Goal: Information Seeking & Learning: Learn about a topic

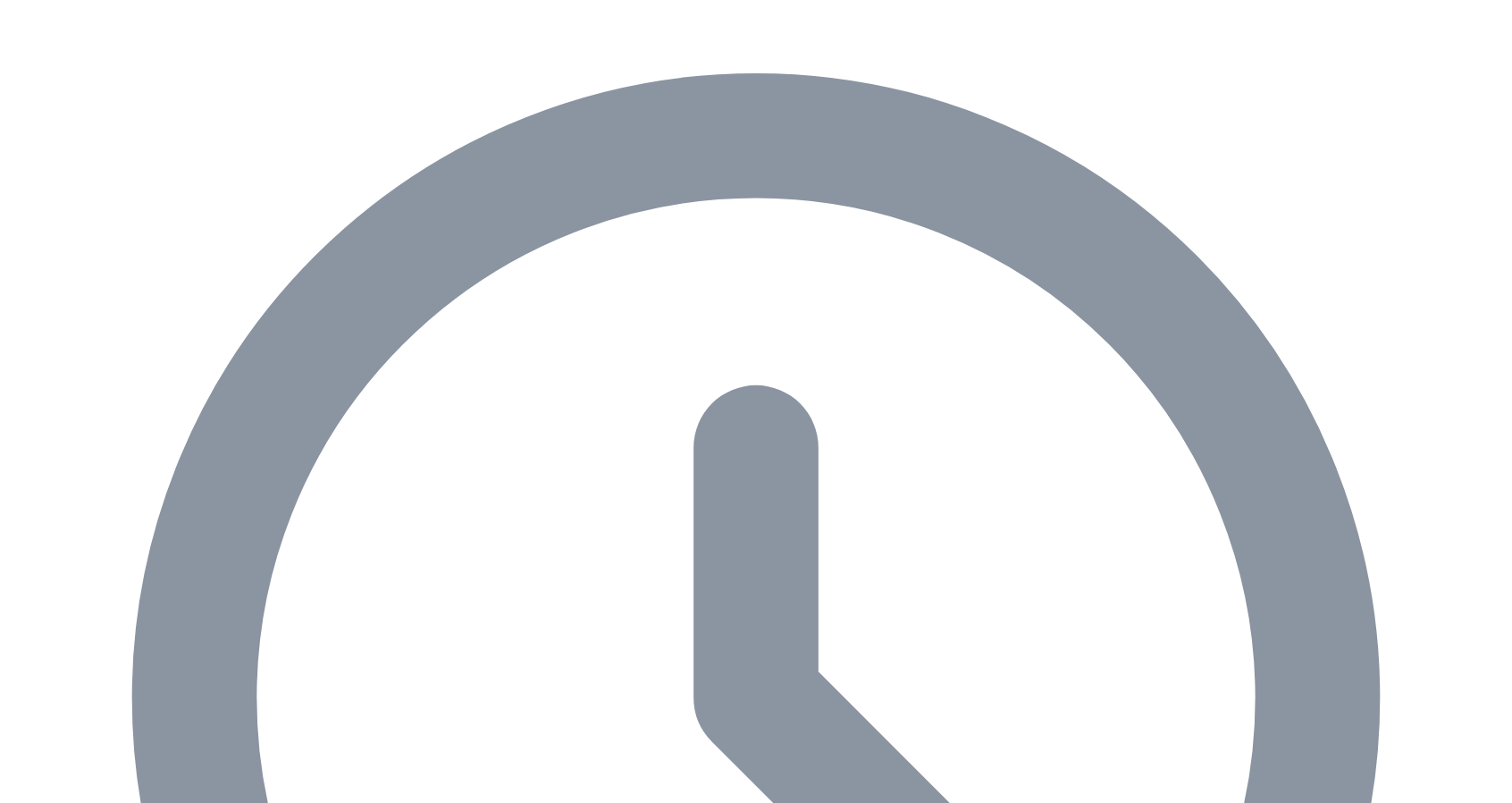
scroll to position [894, 0]
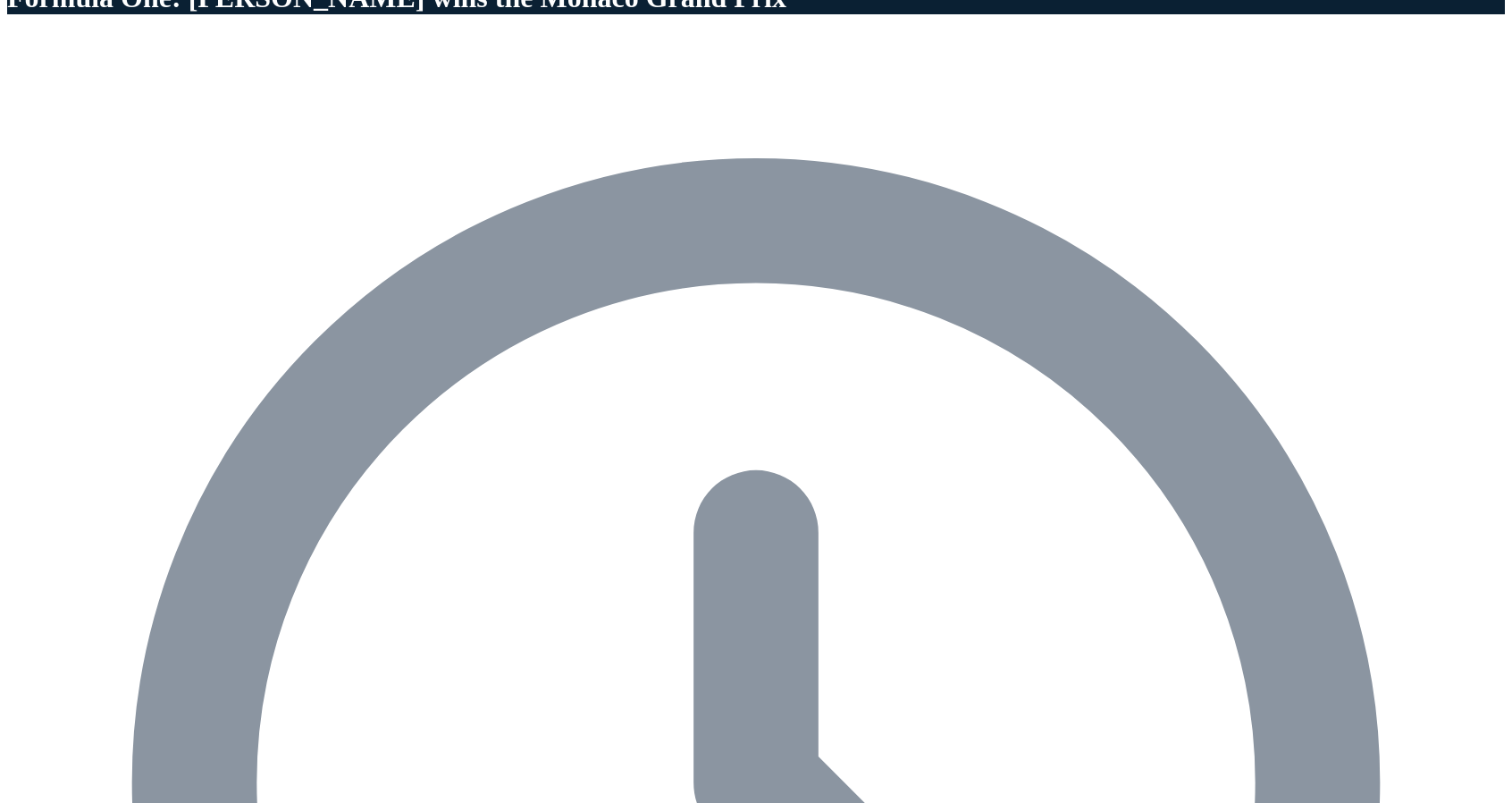
scroll to position [625, 0]
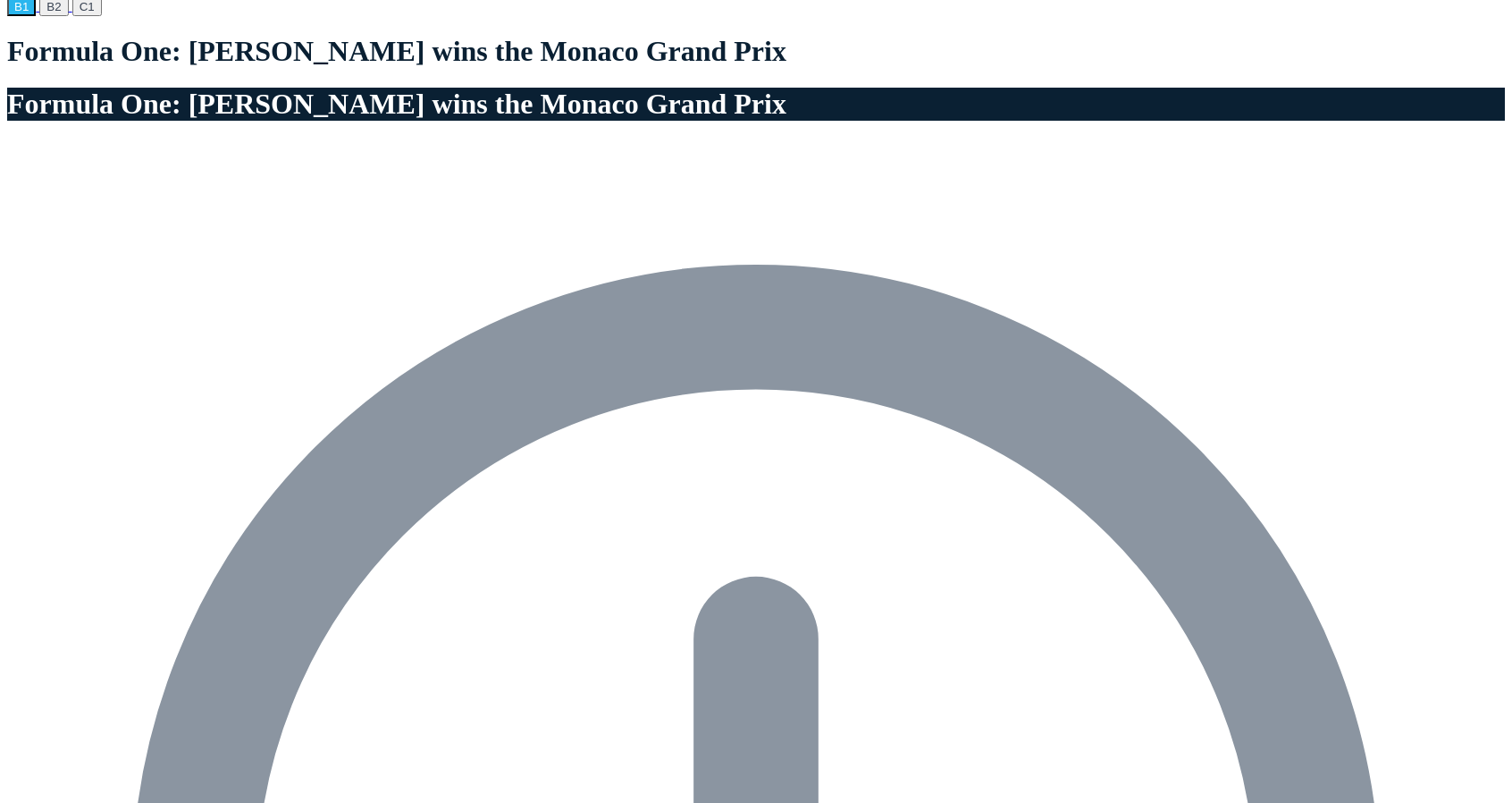
scroll to position [537, 0]
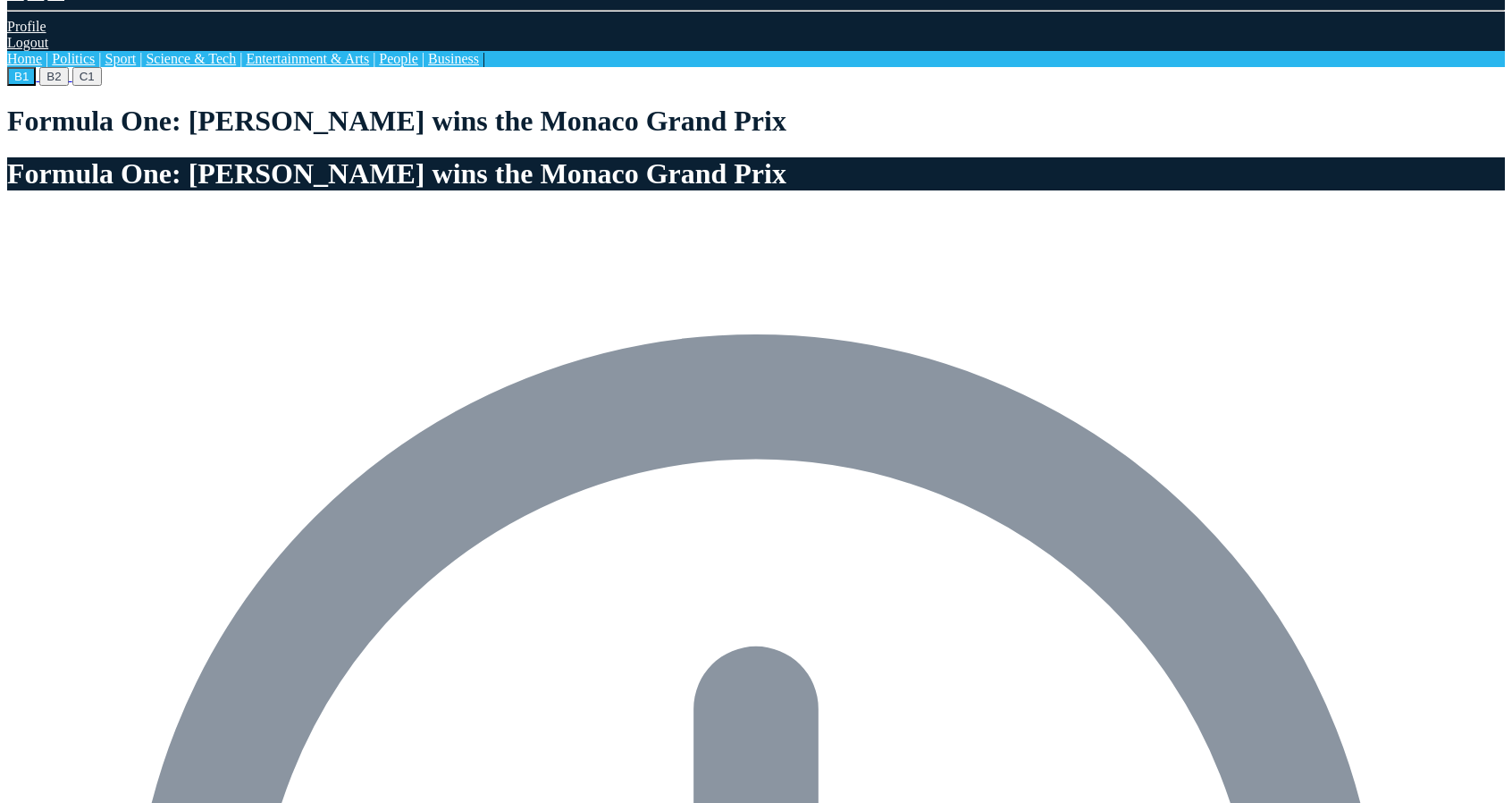
scroll to position [537, 0]
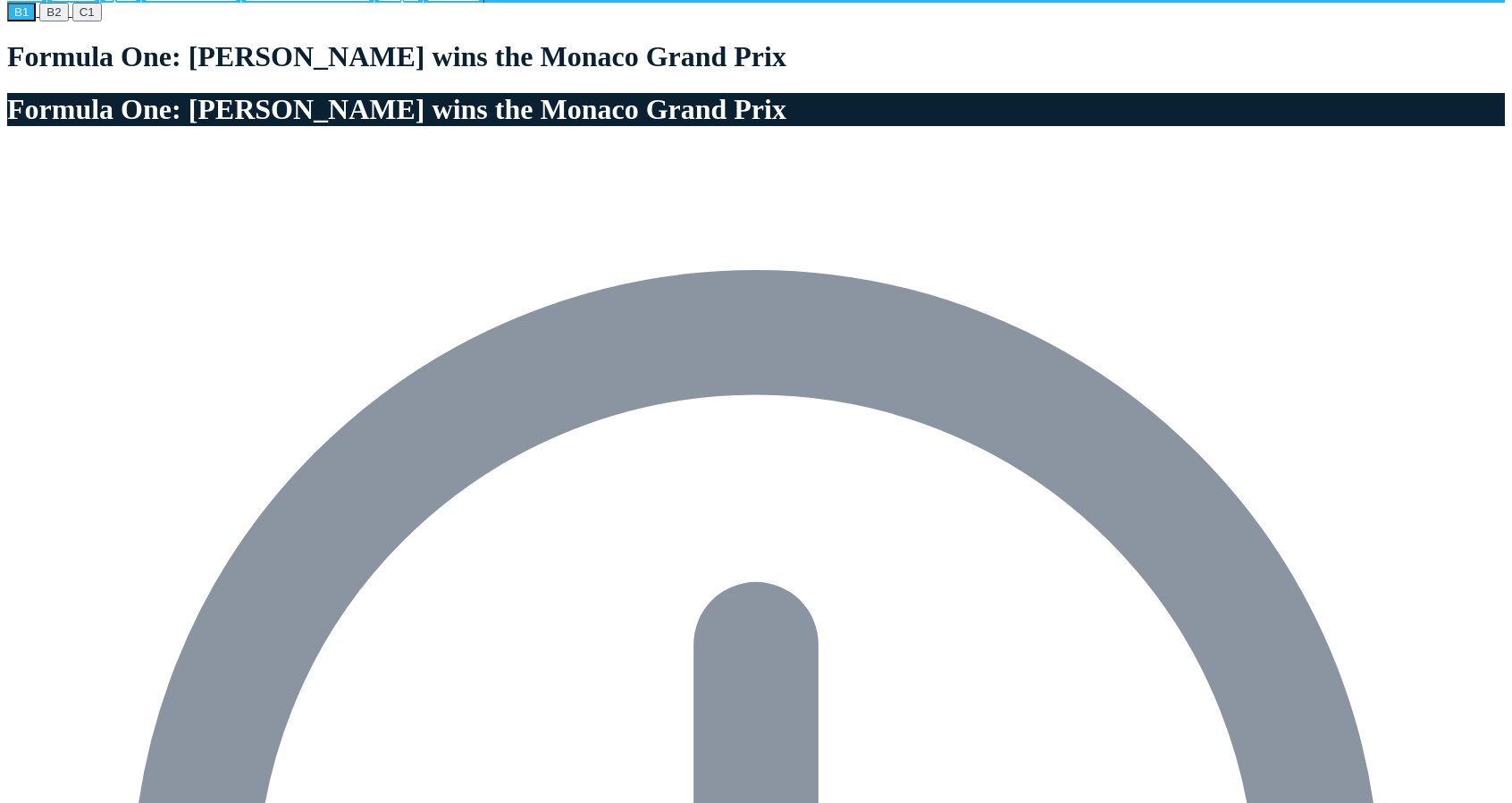
drag, startPoint x: 821, startPoint y: 632, endPoint x: 820, endPoint y: 602, distance: 30.0
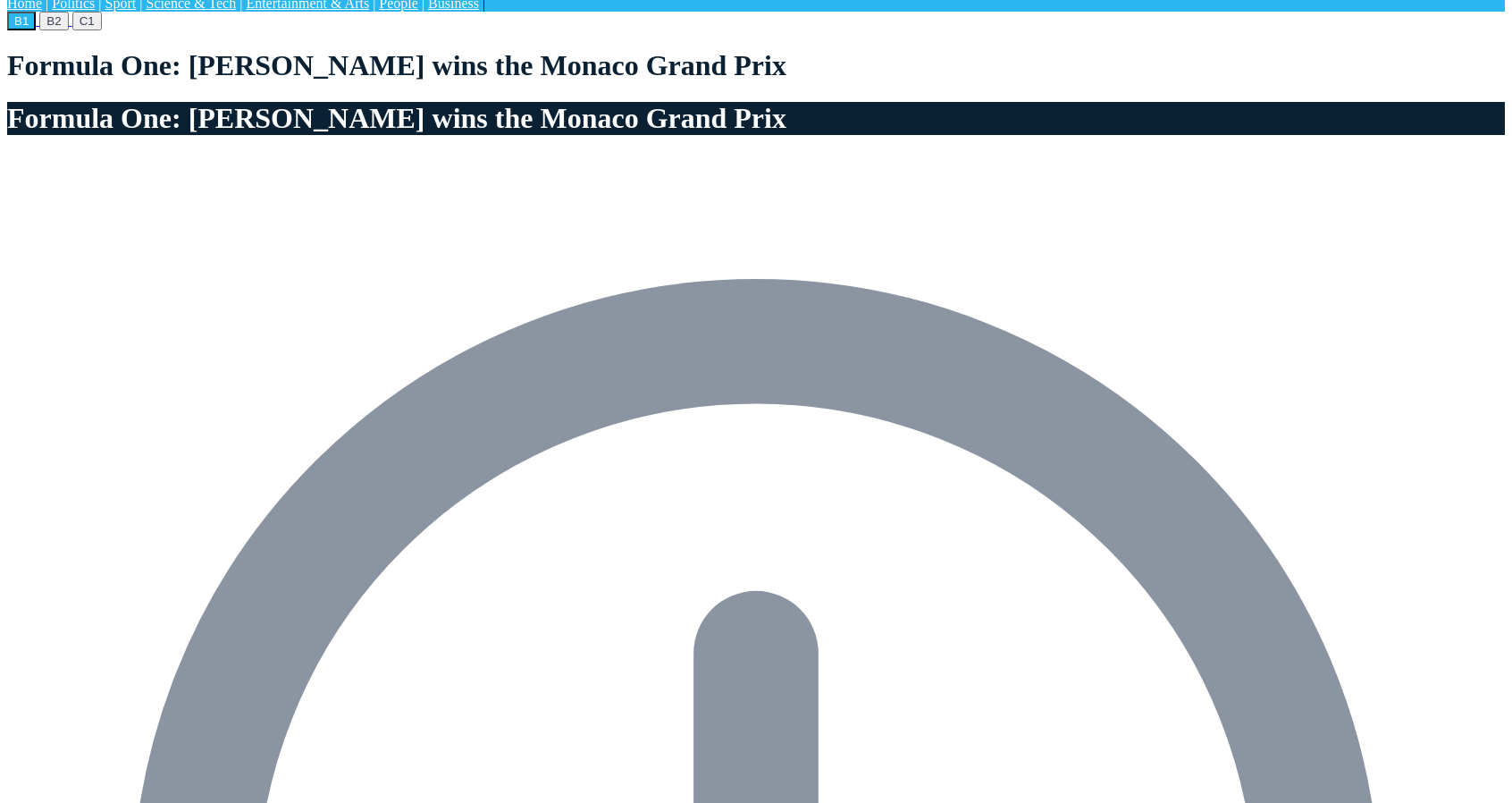
scroll to position [537, 0]
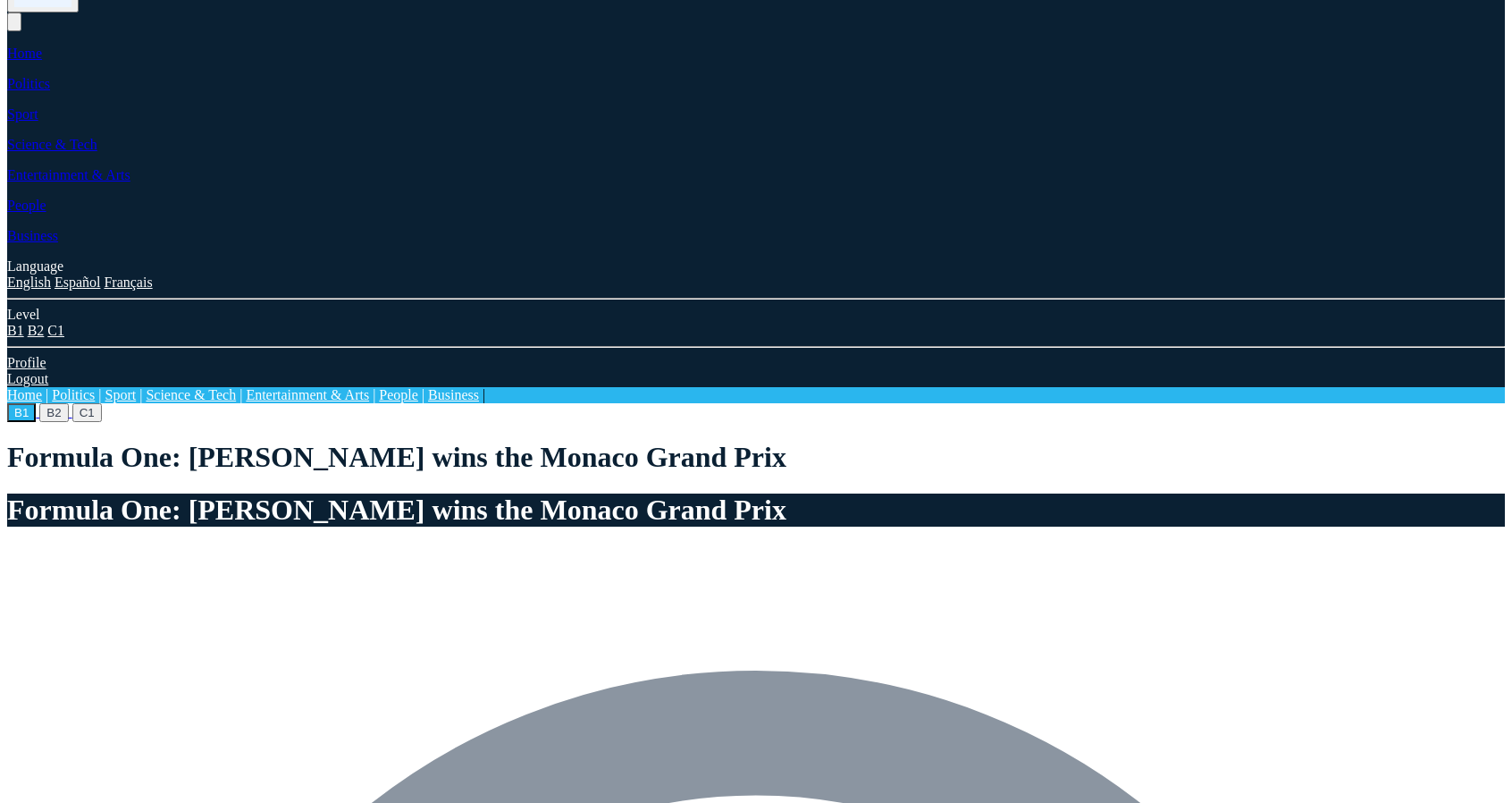
scroll to position [357, 0]
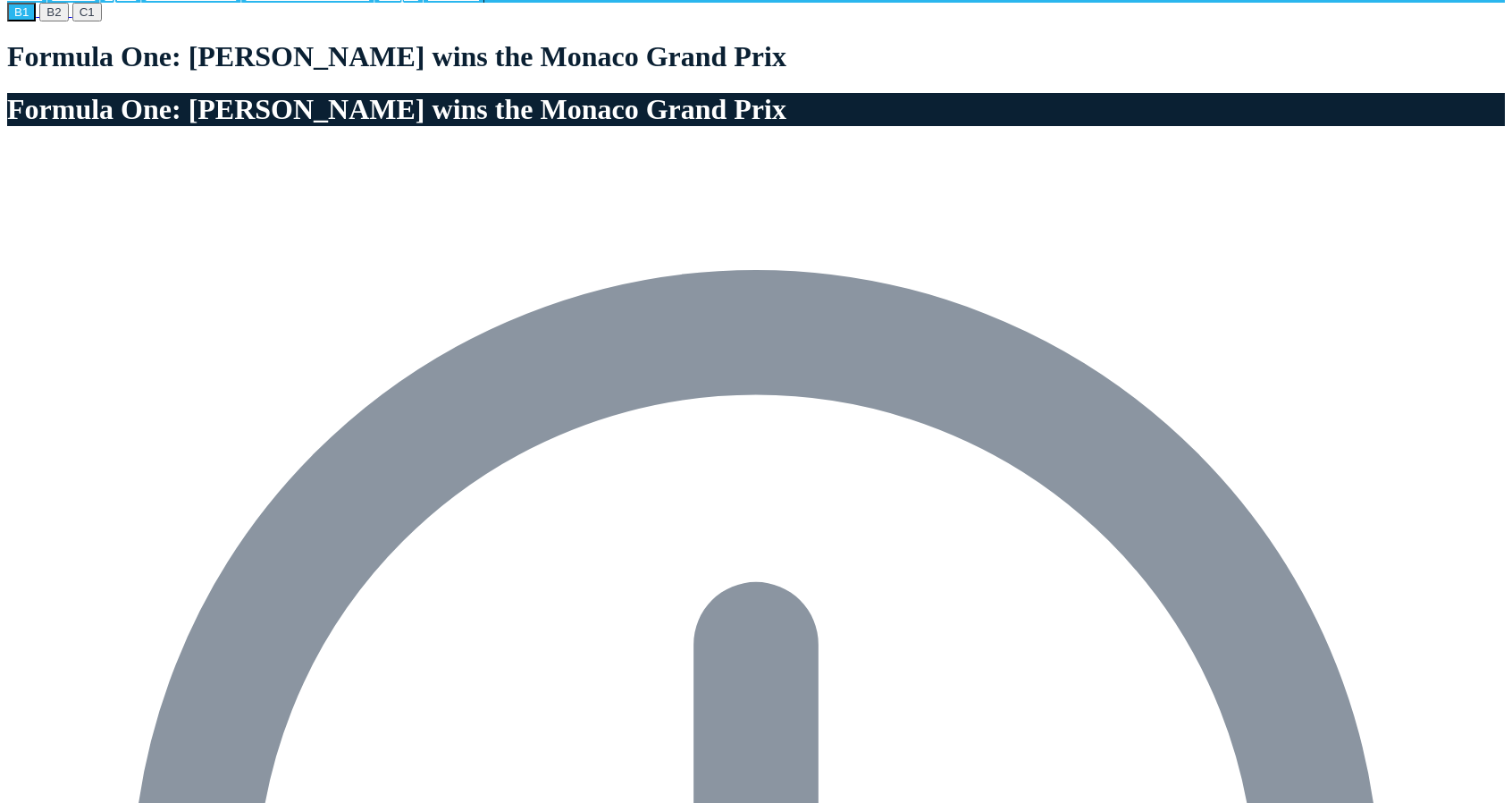
scroll to position [894, 0]
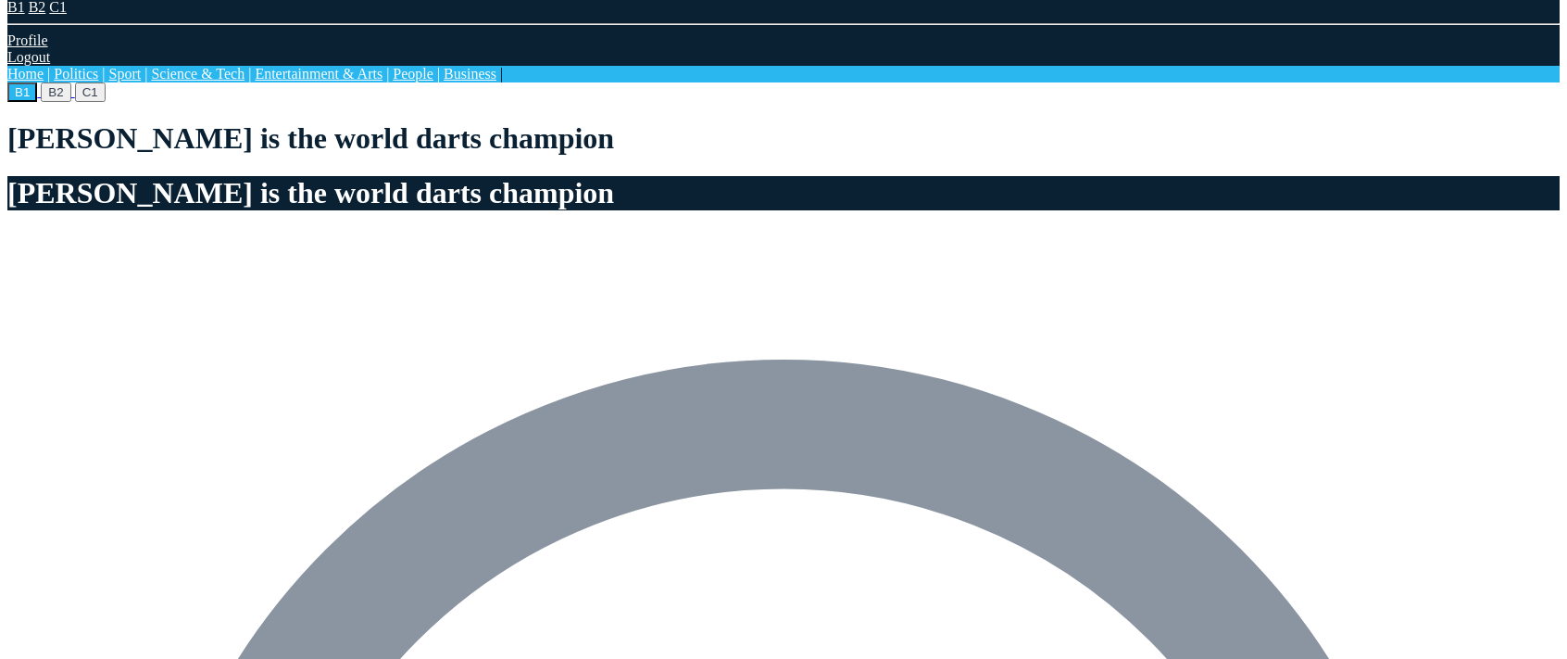
scroll to position [556, 0]
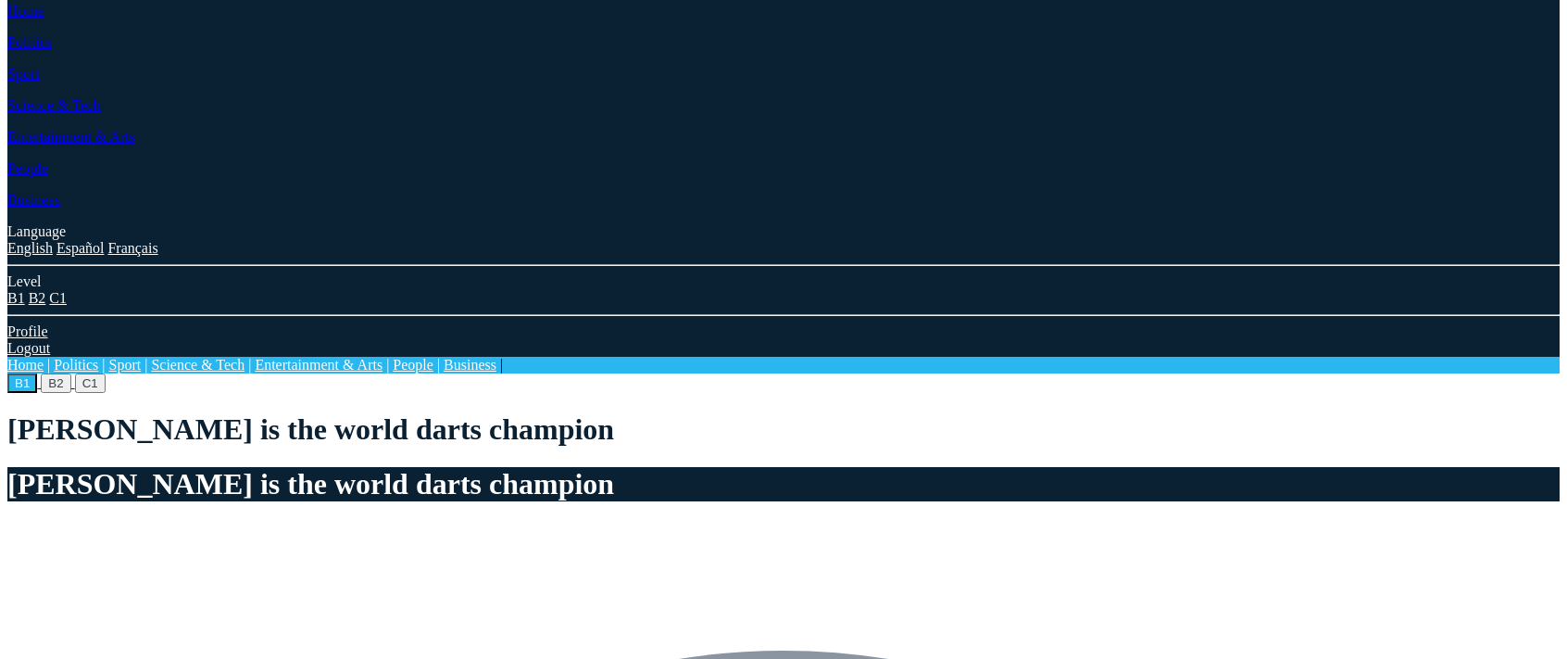
scroll to position [141, 0]
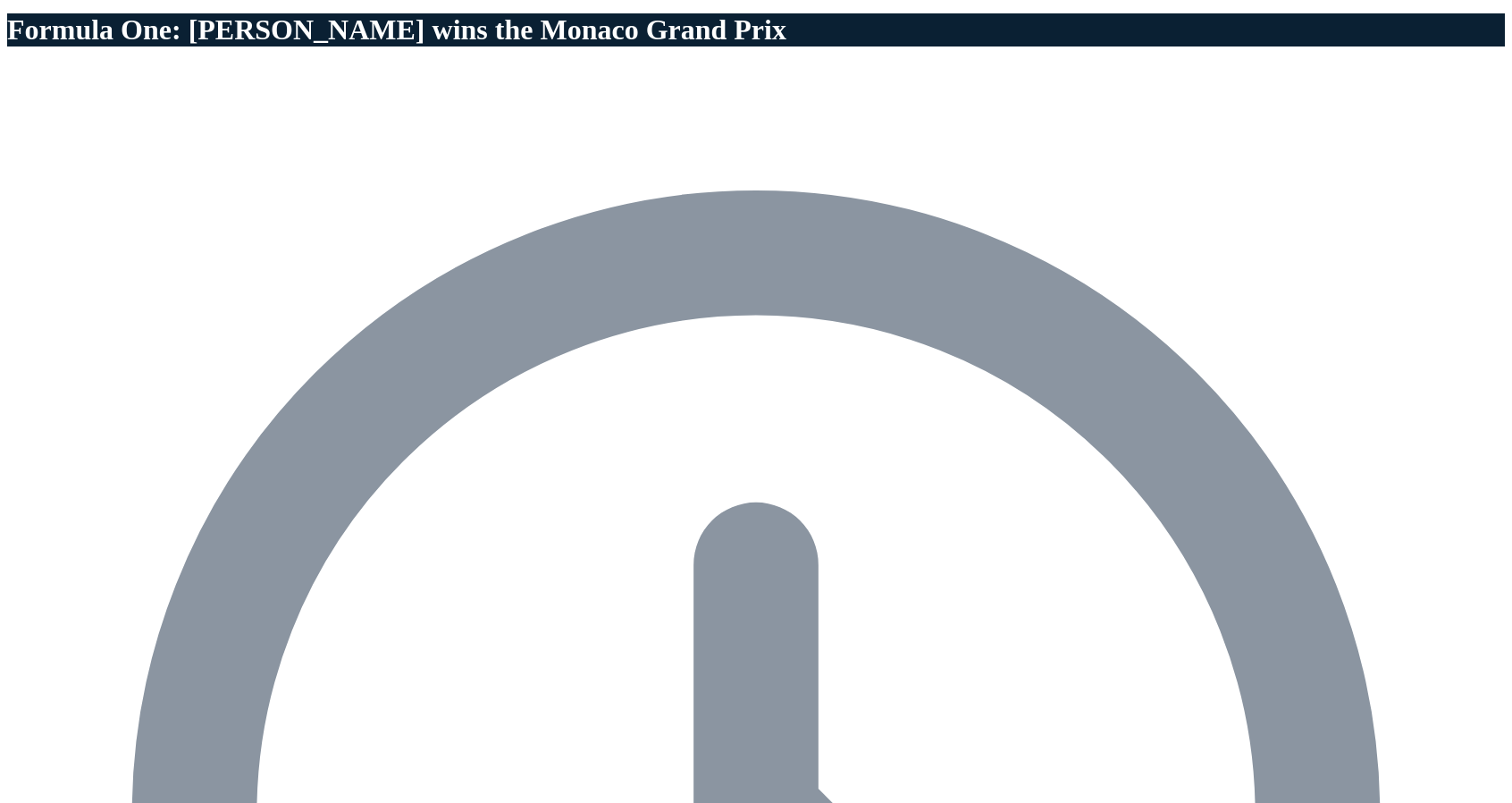
scroll to position [625, 0]
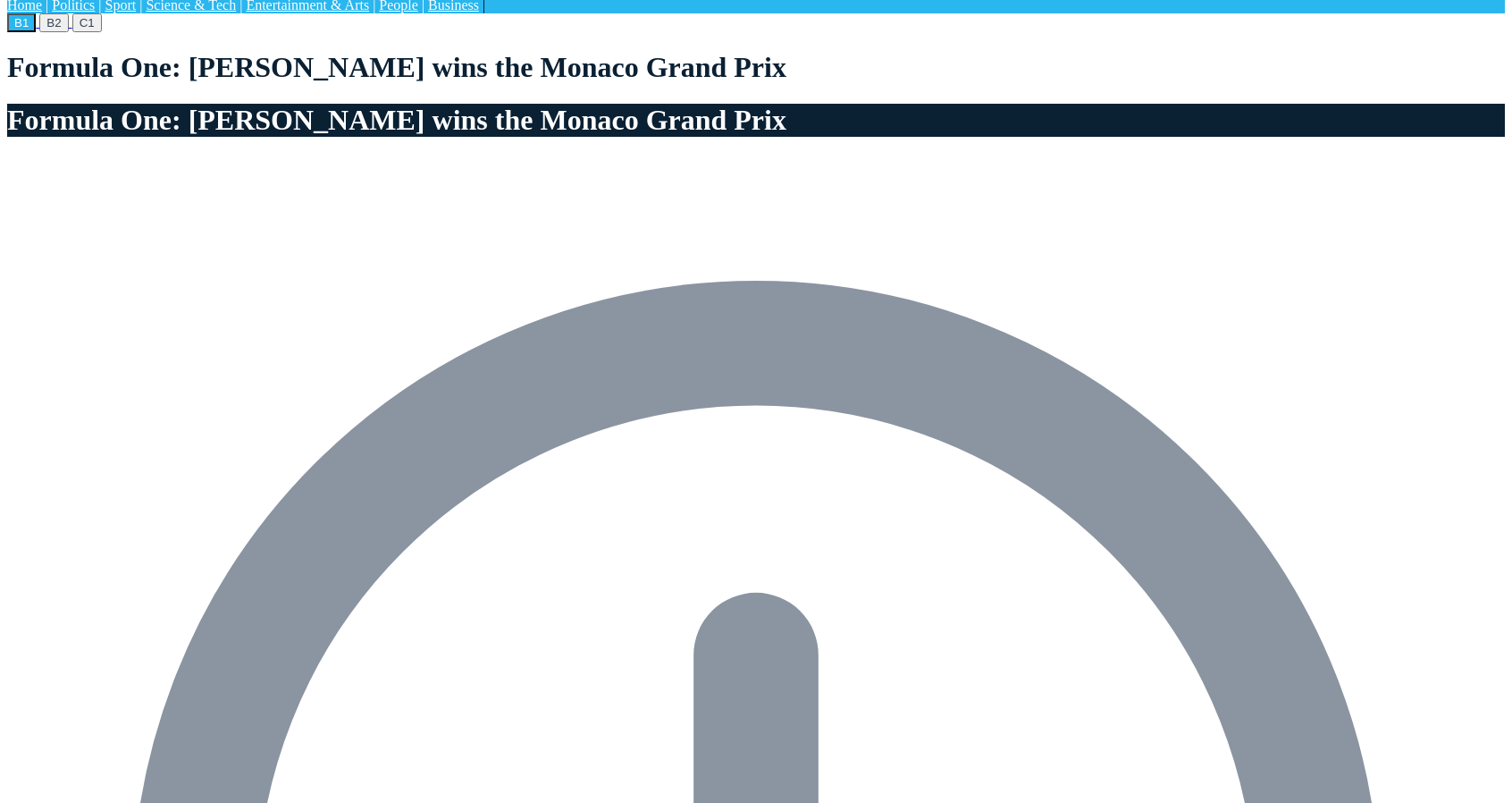
scroll to position [537, 0]
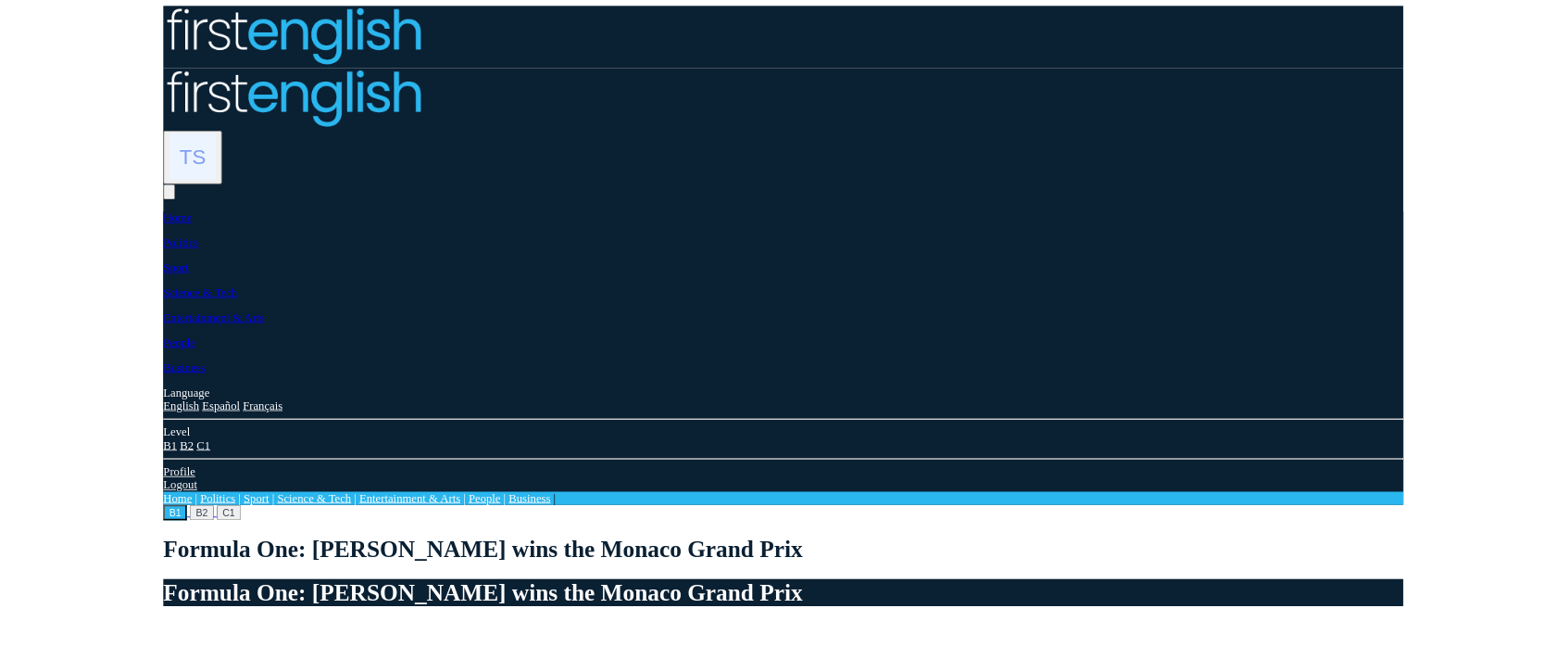
scroll to position [556, 0]
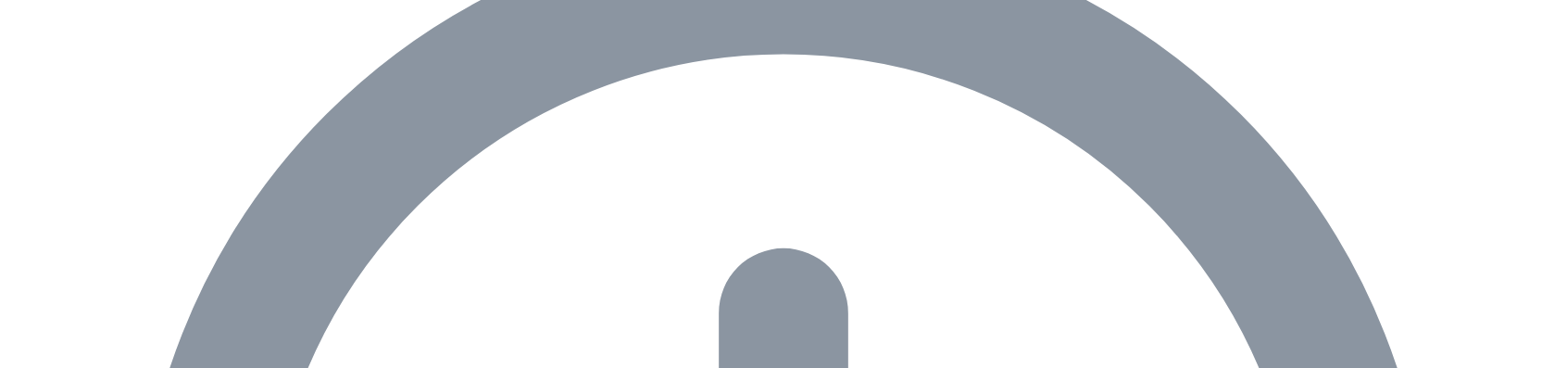
scroll to position [926, 0]
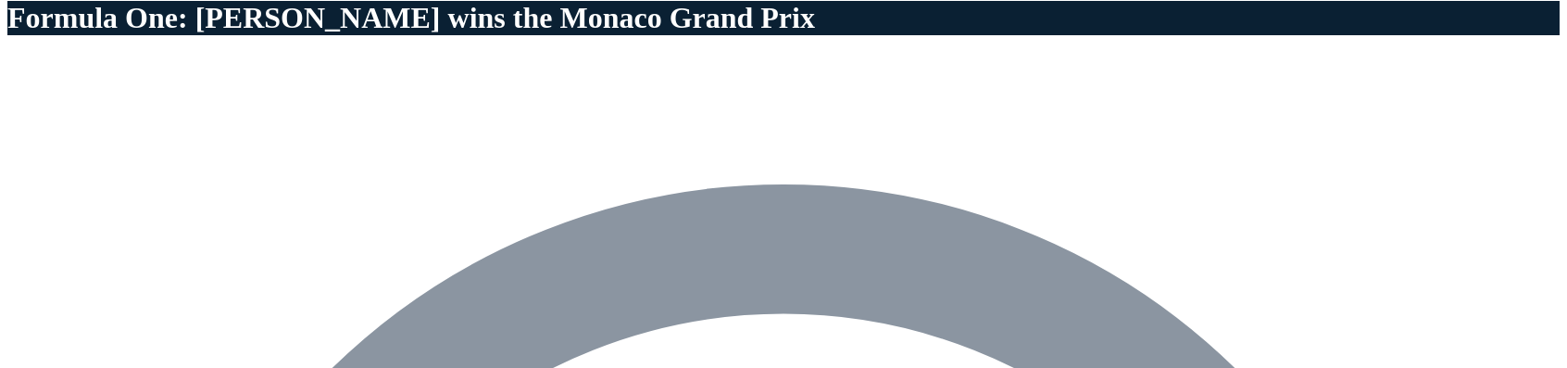
scroll to position [648, 0]
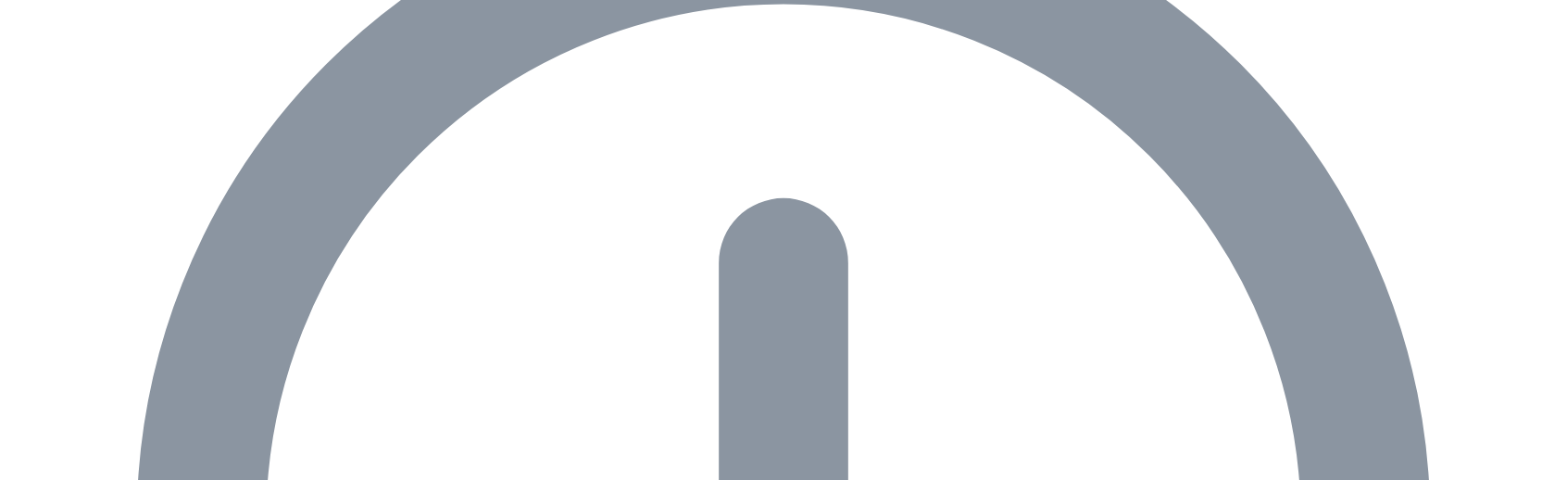
scroll to position [926, 0]
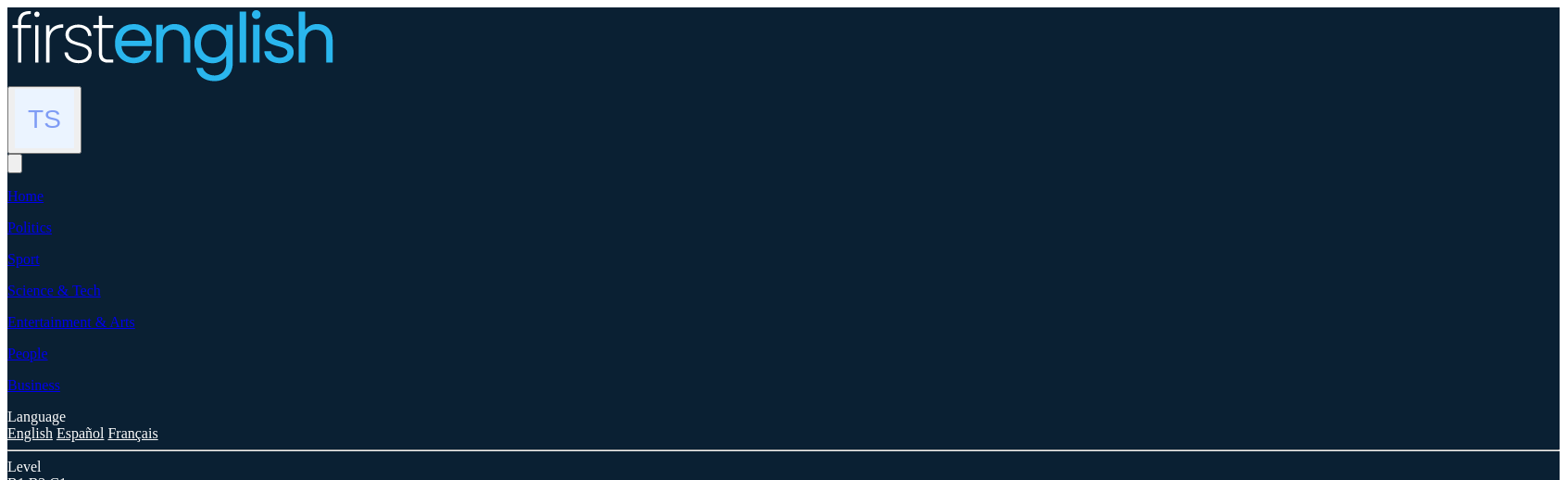
click at [74, 89] on img at bounding box center [44, 118] width 59 height 59
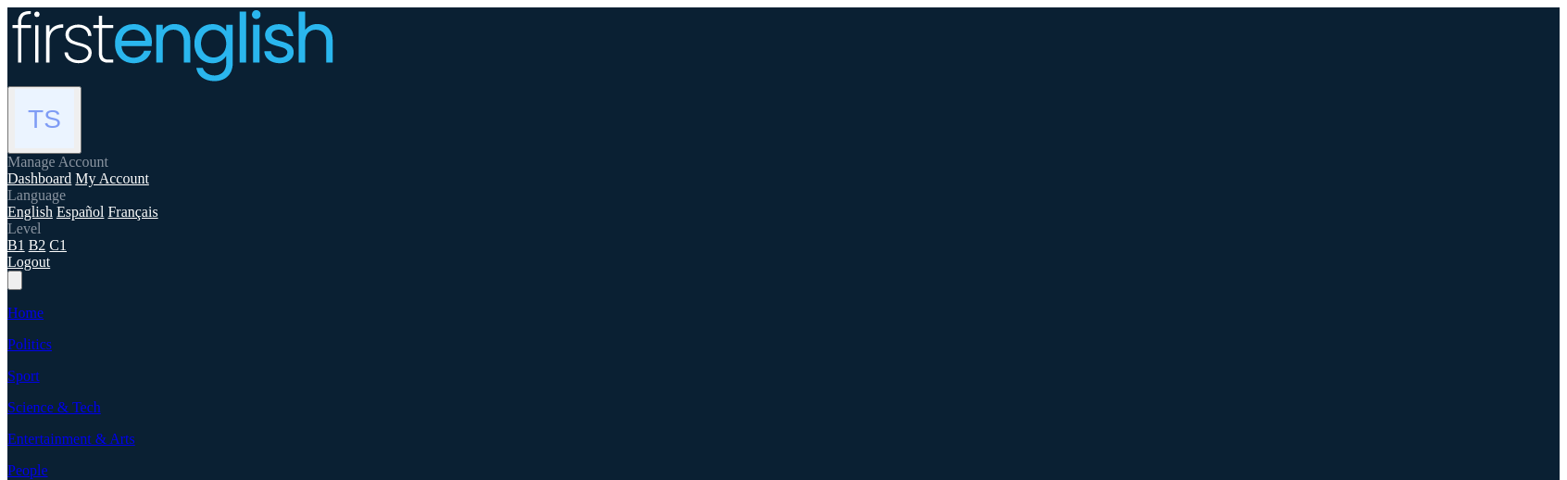
click at [71, 170] on link "Dashboard" at bounding box center [39, 178] width 64 height 16
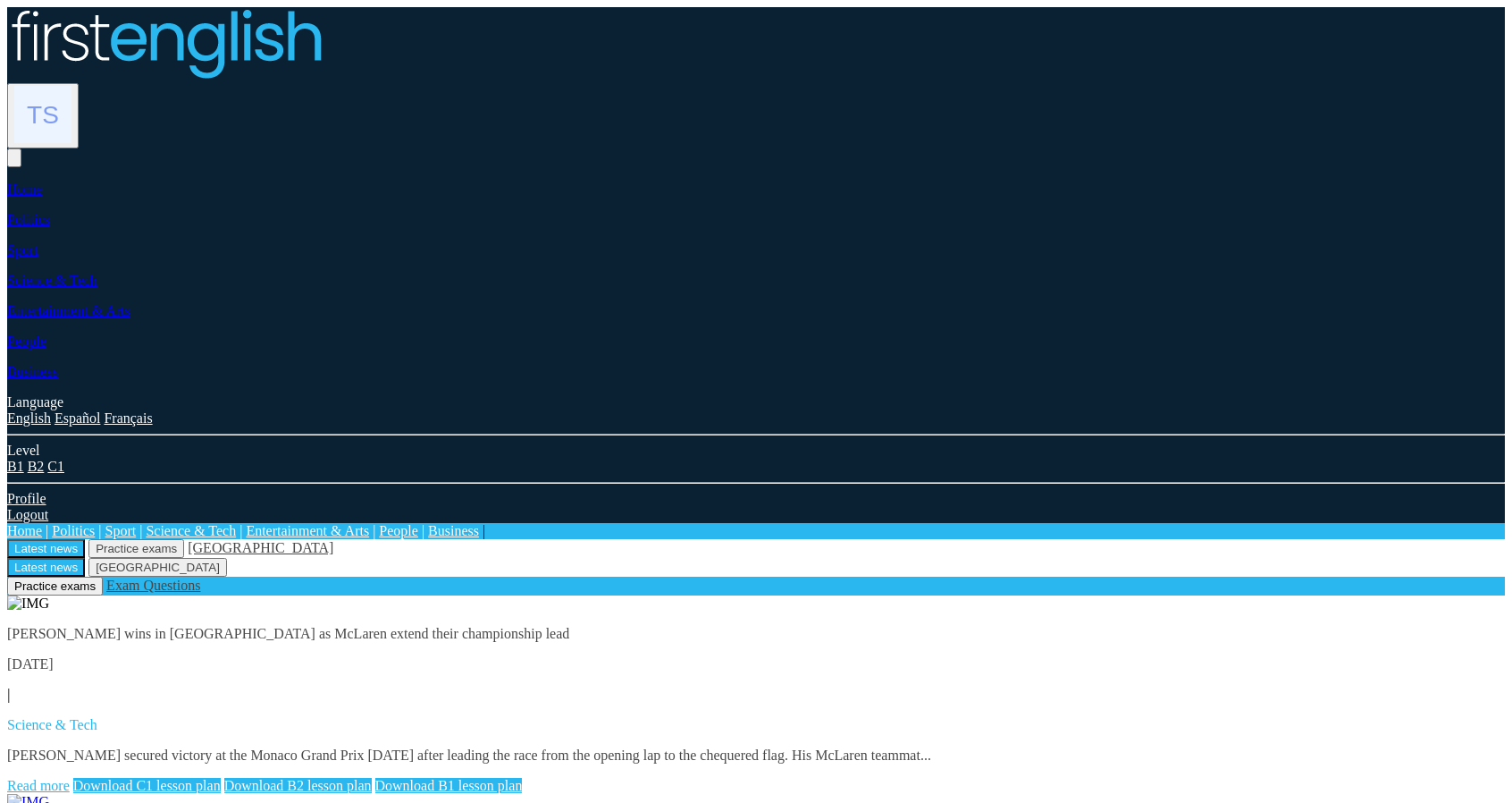
click at [69, 778] on link "Read more" at bounding box center [38, 786] width 63 height 15
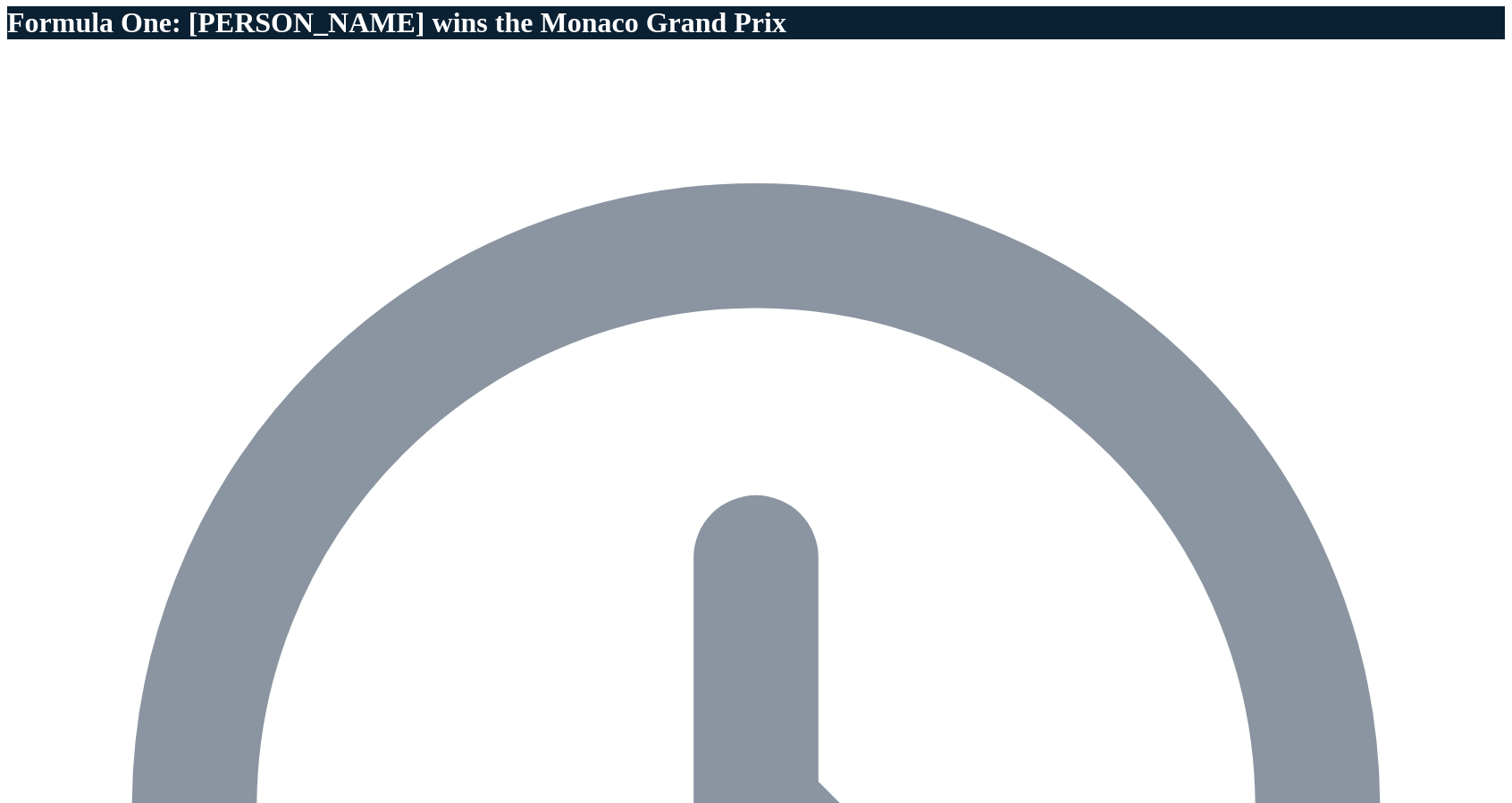
scroll to position [625, 0]
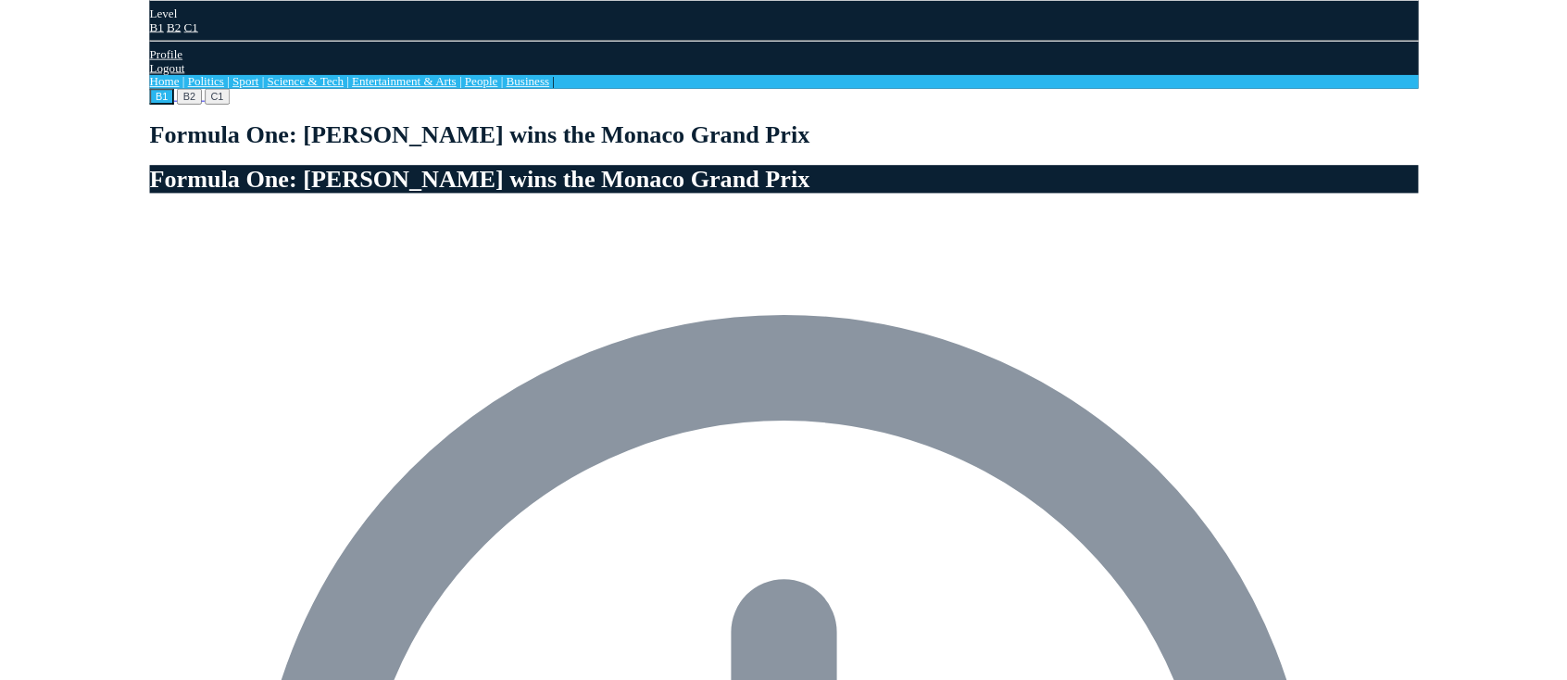
scroll to position [463, 0]
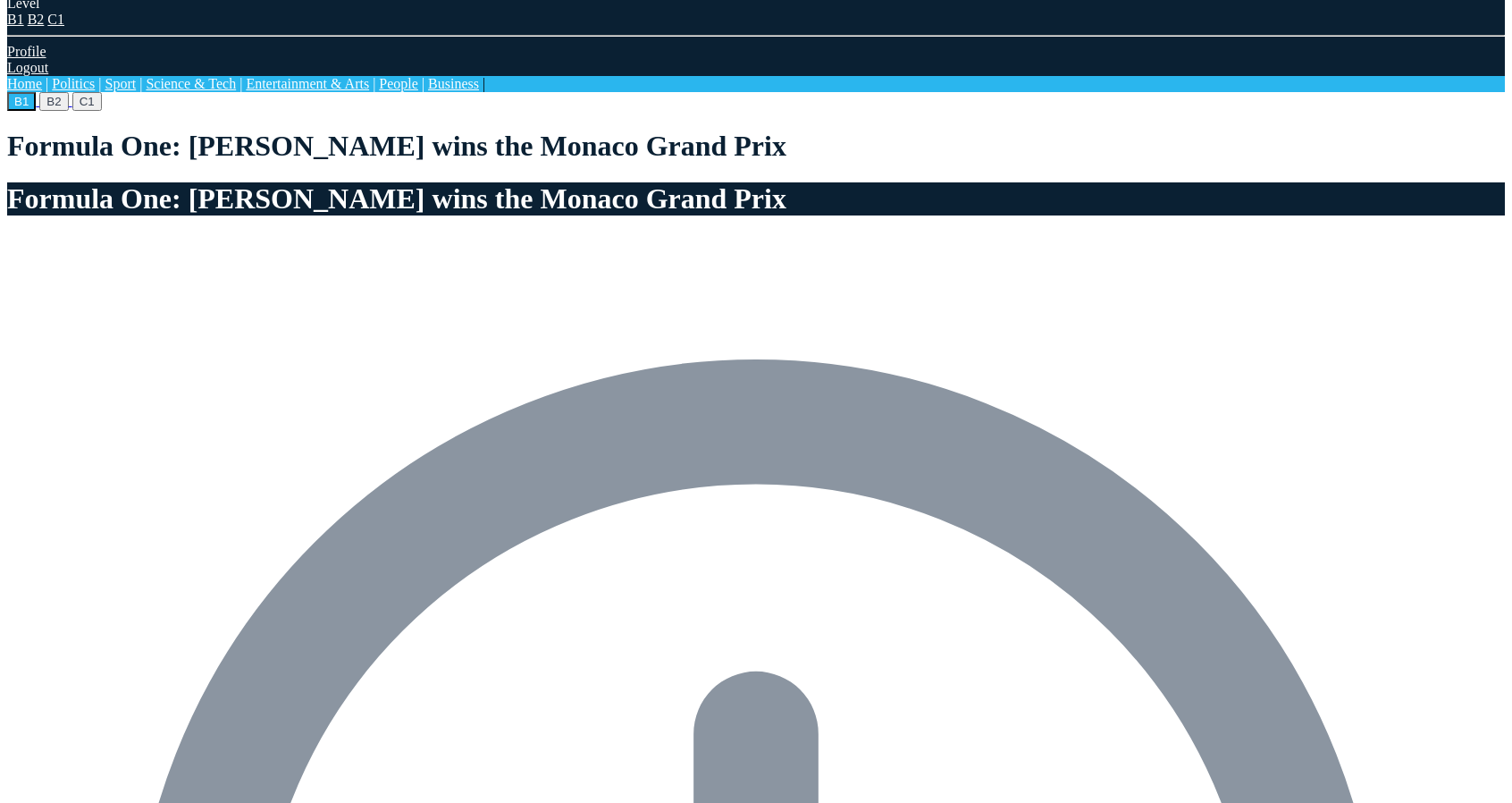
drag, startPoint x: 1006, startPoint y: 685, endPoint x: 987, endPoint y: 666, distance: 26.9
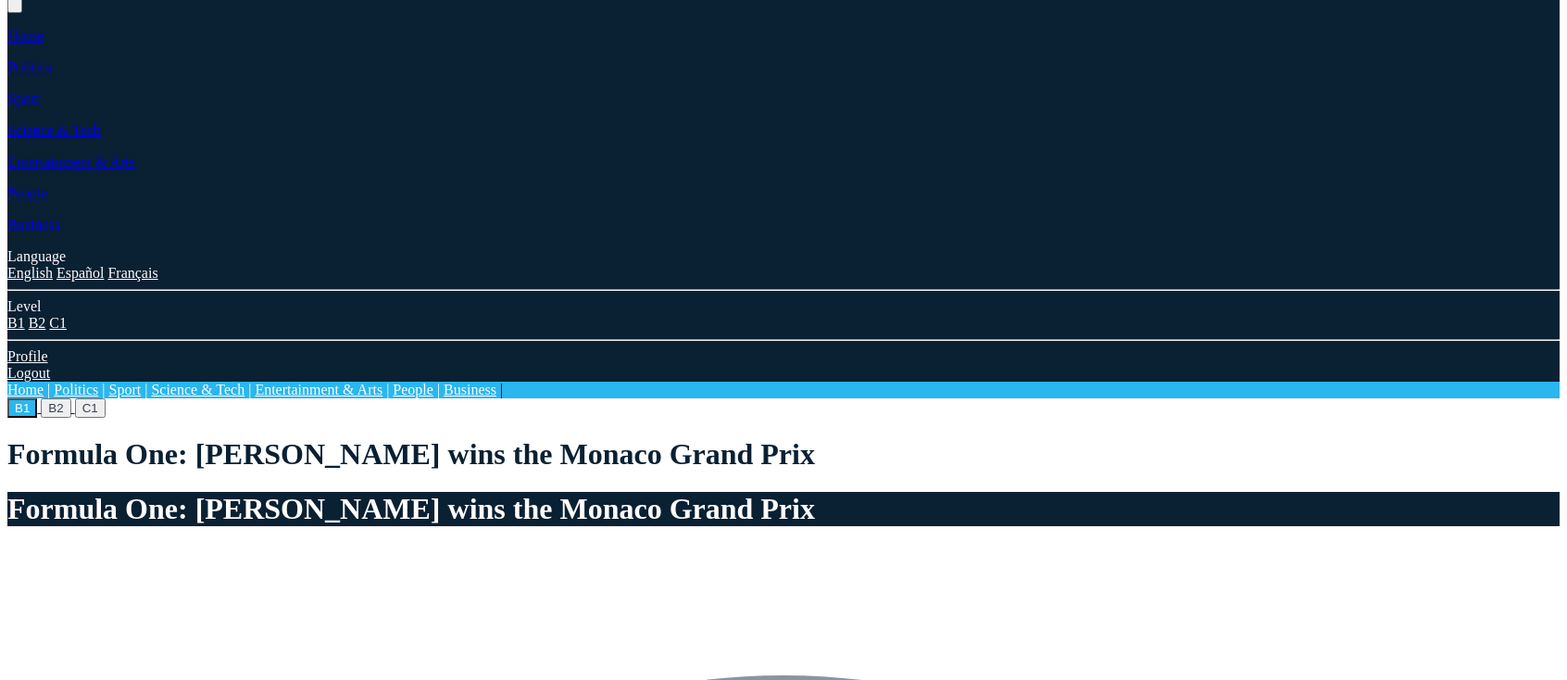
scroll to position [0, 0]
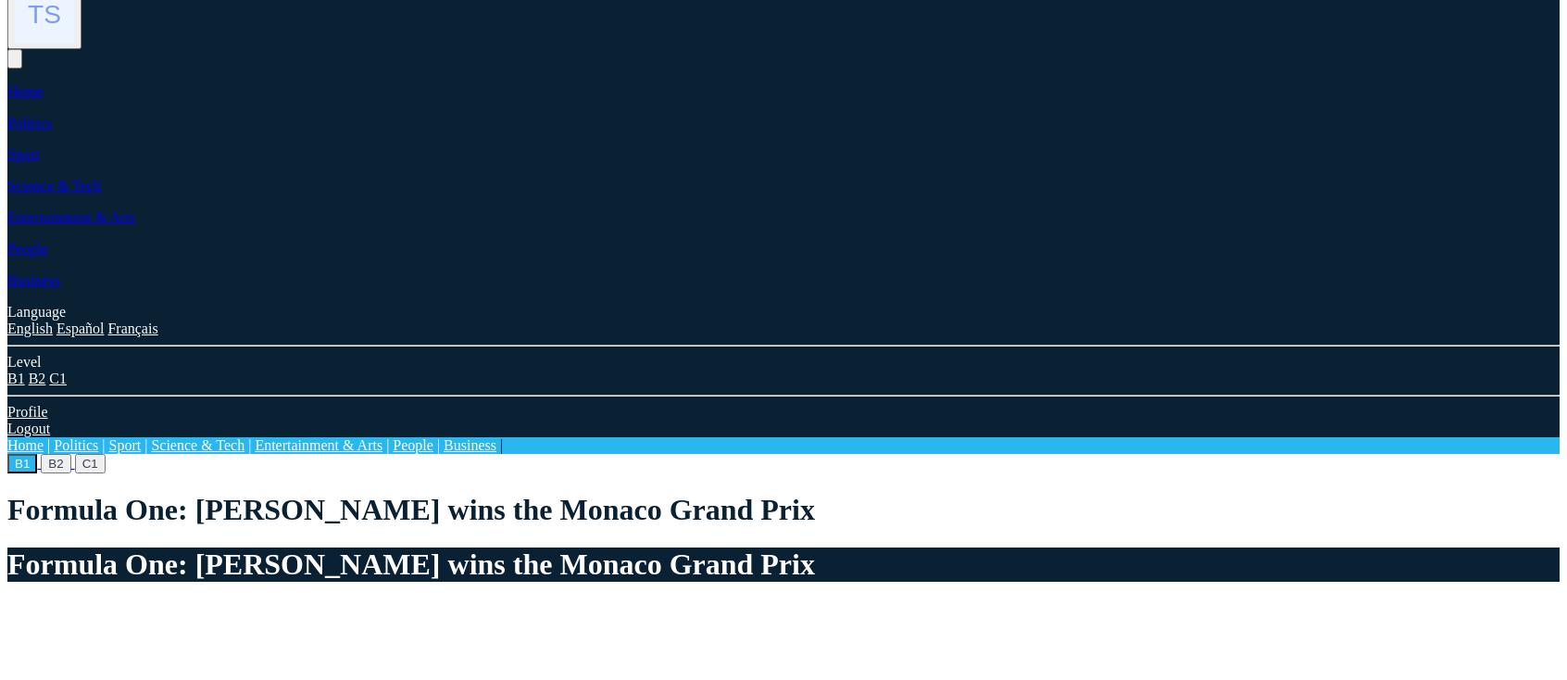
scroll to position [93, 0]
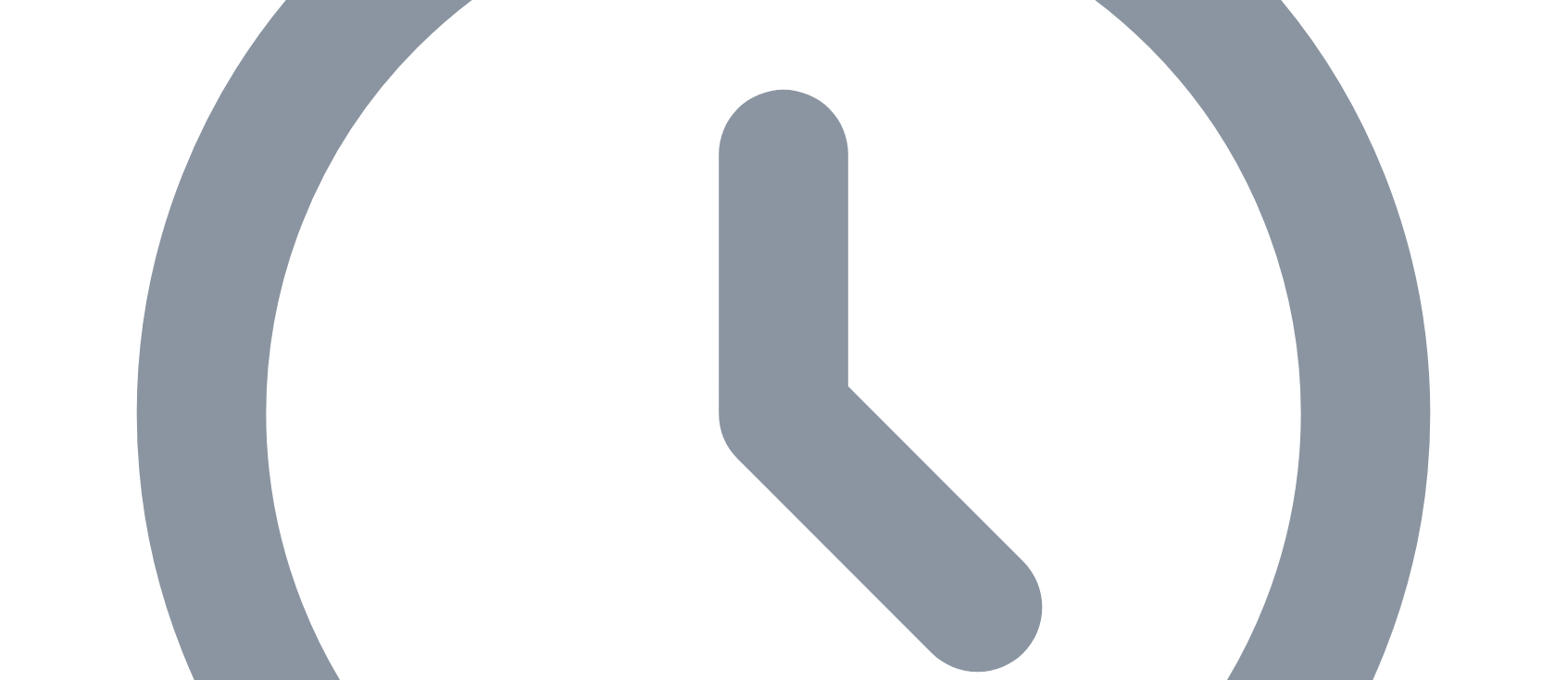
scroll to position [926, 0]
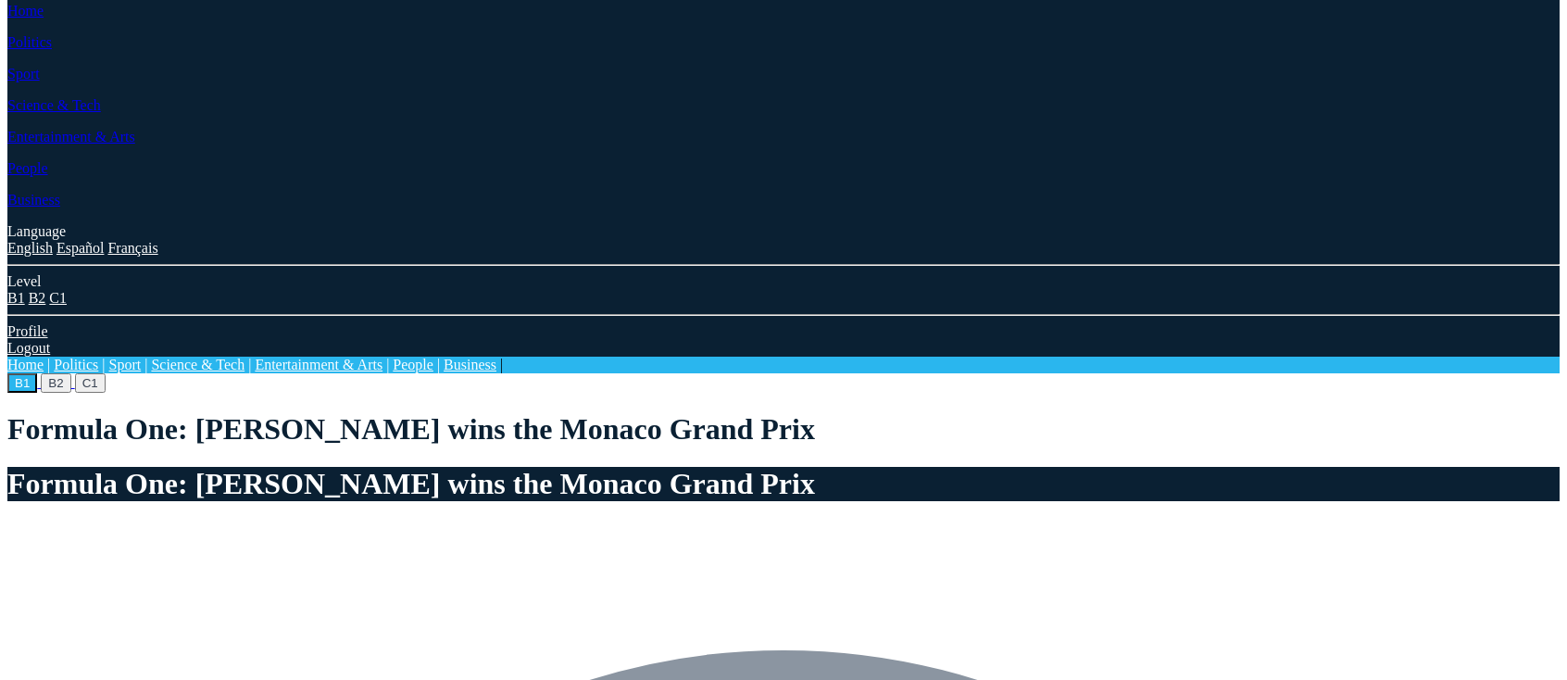
scroll to position [556, 0]
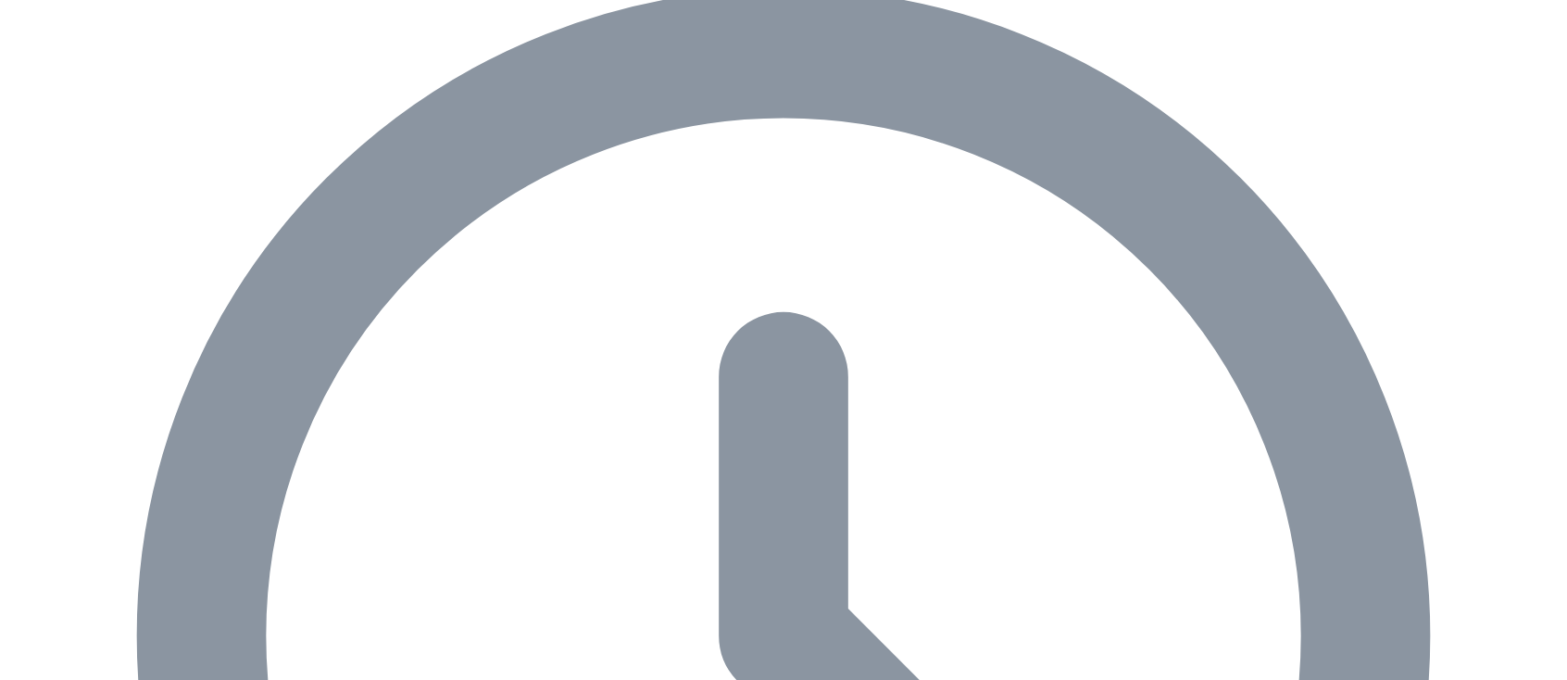
scroll to position [926, 0]
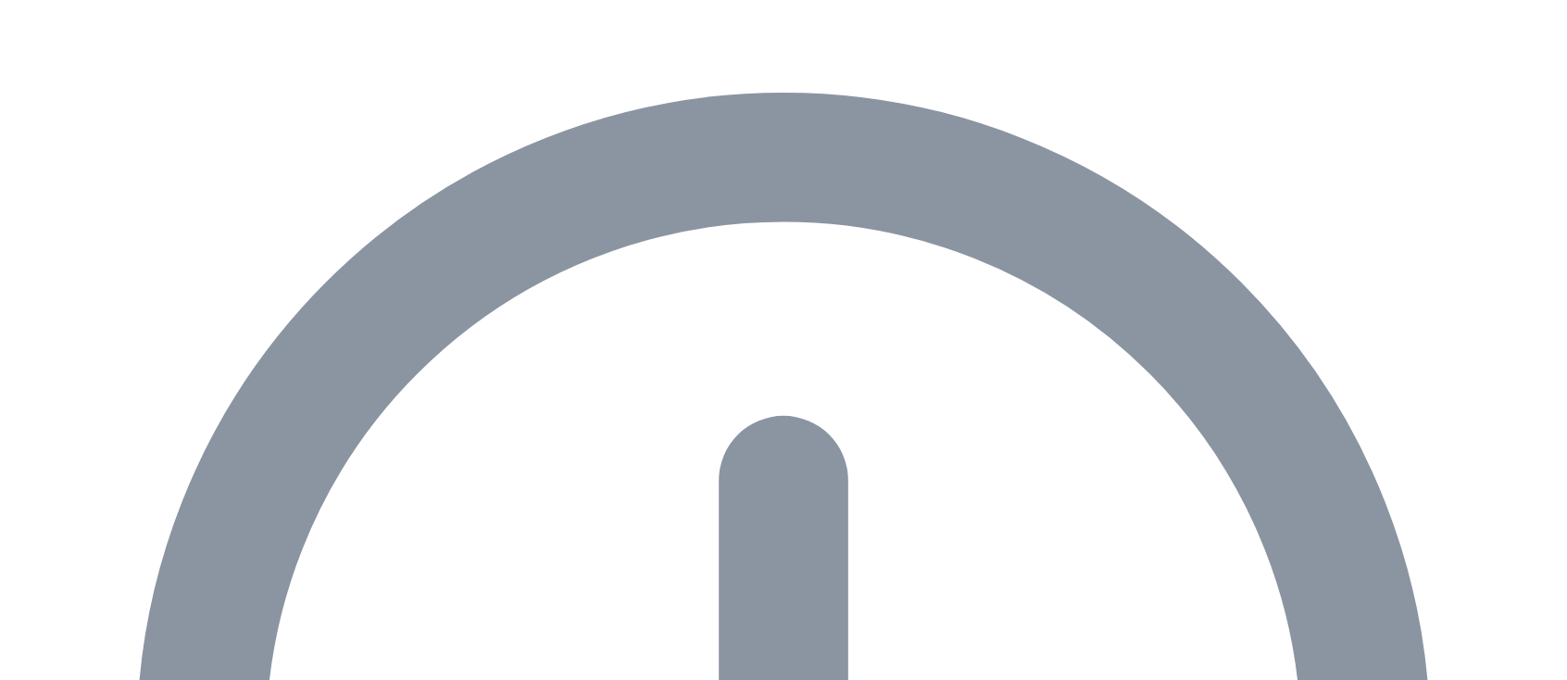
scroll to position [741, 0]
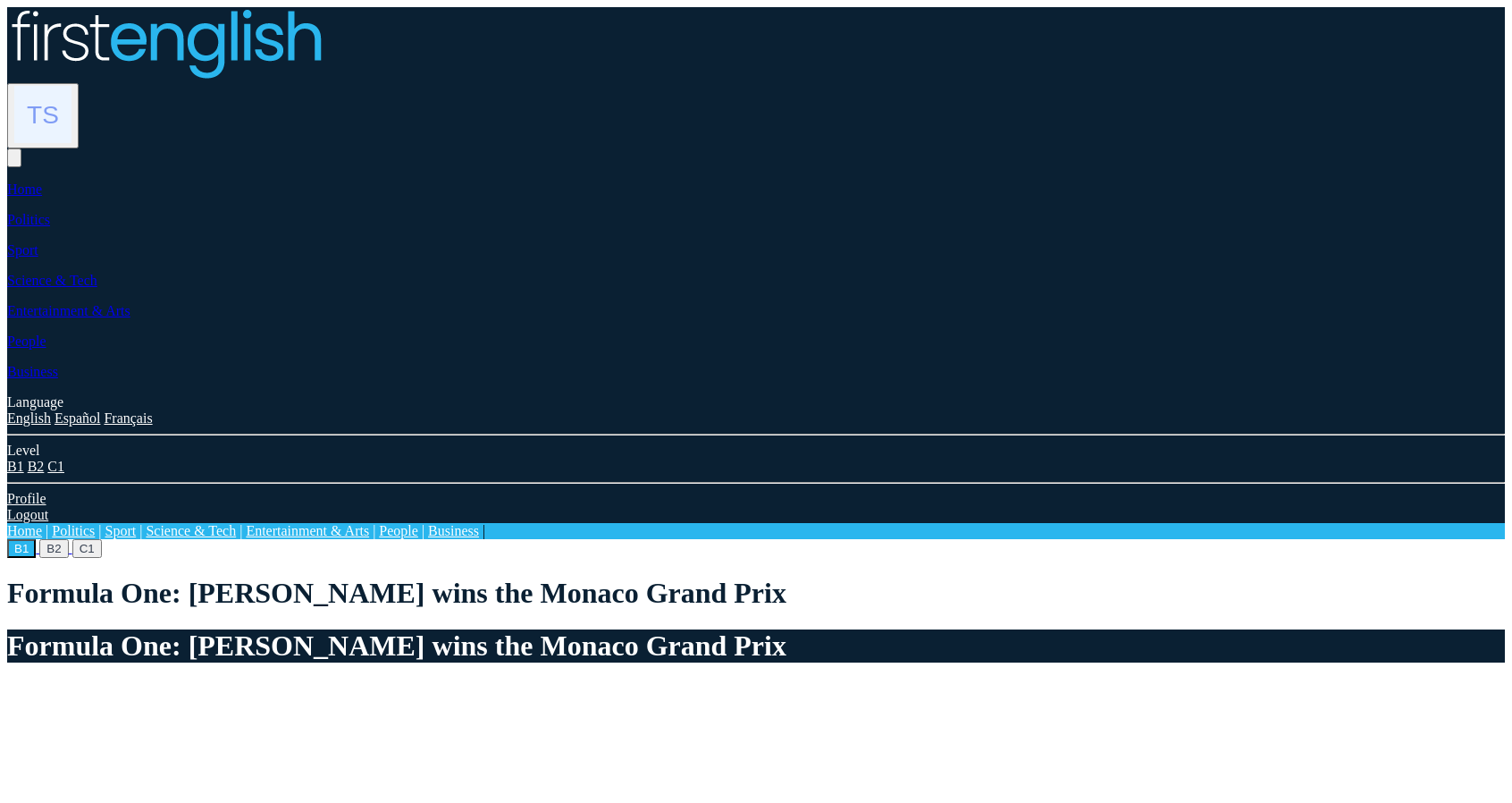
click at [71, 86] on img at bounding box center [42, 114] width 57 height 57
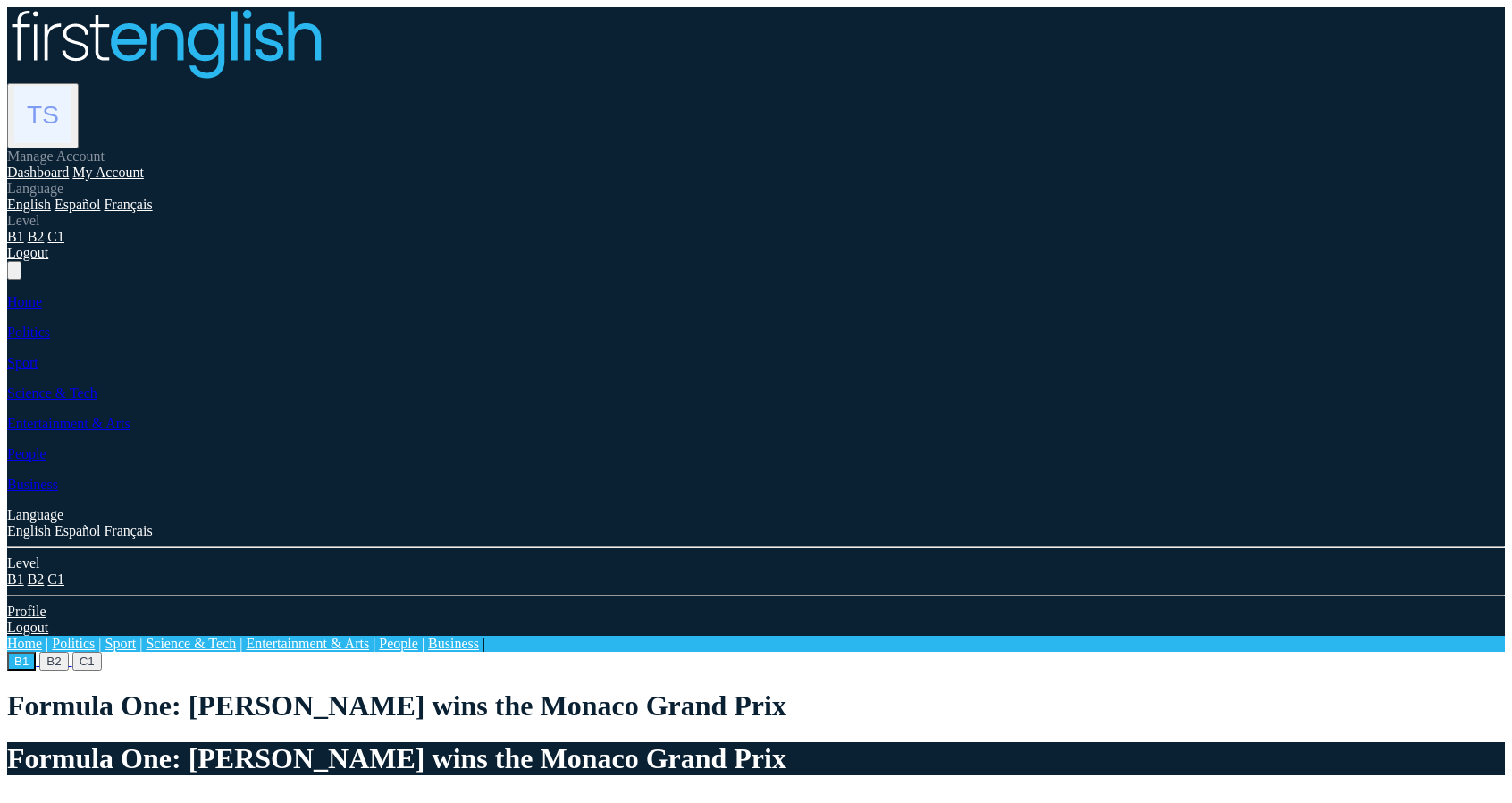
click at [69, 164] on link "Dashboard" at bounding box center [38, 172] width 62 height 15
